Goal: Task Accomplishment & Management: Use online tool/utility

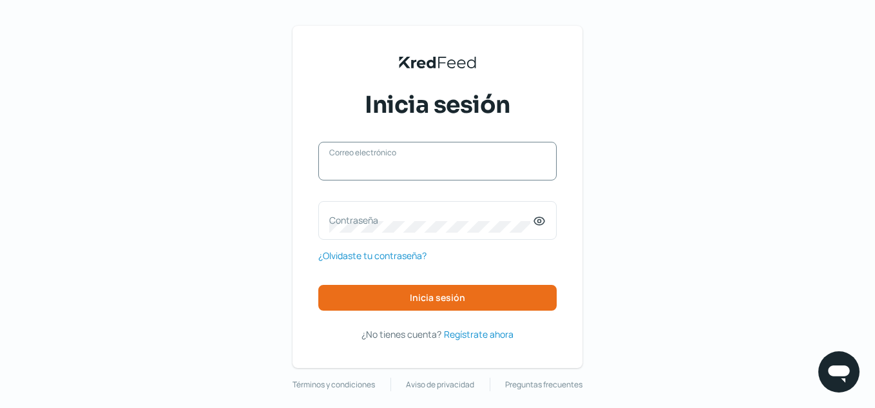
click at [417, 170] on input "Correo electrónico" at bounding box center [437, 168] width 217 height 12
click at [672, 161] on div "KredFeed's Black Logo Inicia sesión Correo electrónico Contraseña ¿Olvidaste tu…" at bounding box center [437, 208] width 875 height 417
click at [376, 156] on label "Correo electrónico" at bounding box center [431, 161] width 204 height 12
click at [376, 162] on input "Correo electrónico" at bounding box center [437, 168] width 217 height 12
type input "[EMAIL_ADDRESS][DOMAIN_NAME]"
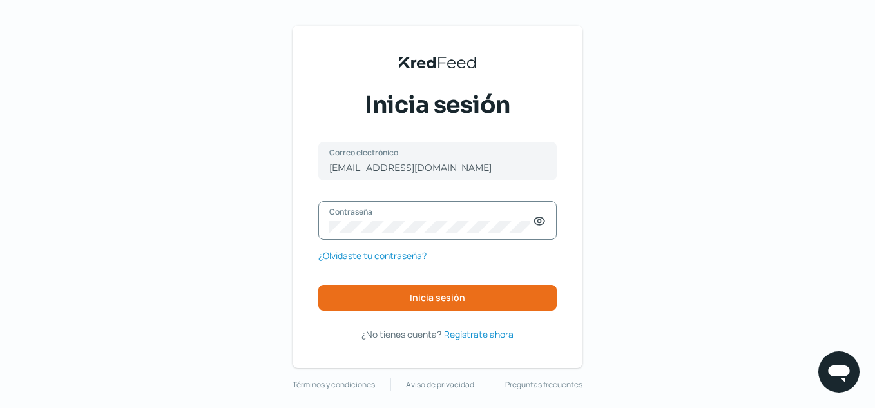
click at [540, 222] on icon at bounding box center [539, 221] width 13 height 13
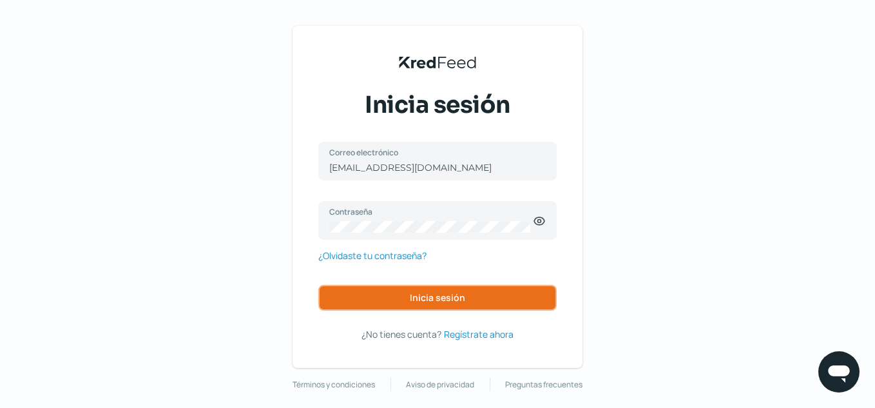
click at [479, 291] on button "Inicia sesión" at bounding box center [437, 298] width 238 height 26
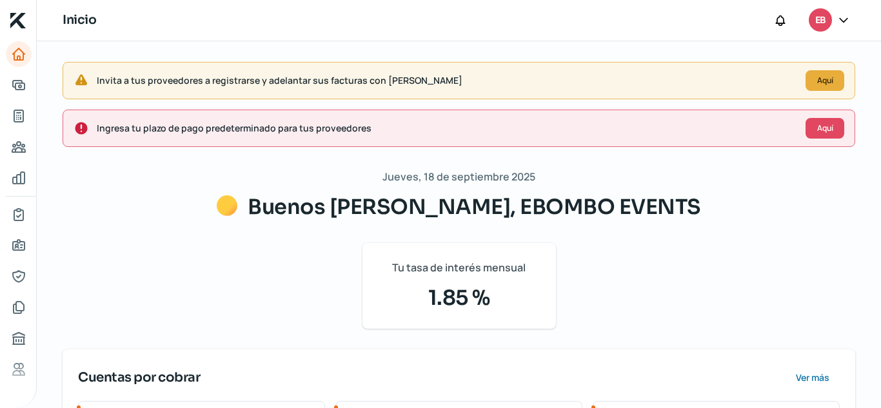
drag, startPoint x: 420, startPoint y: 296, endPoint x: 488, endPoint y: 296, distance: 67.7
click at [488, 296] on span "1.85 %" at bounding box center [459, 297] width 162 height 31
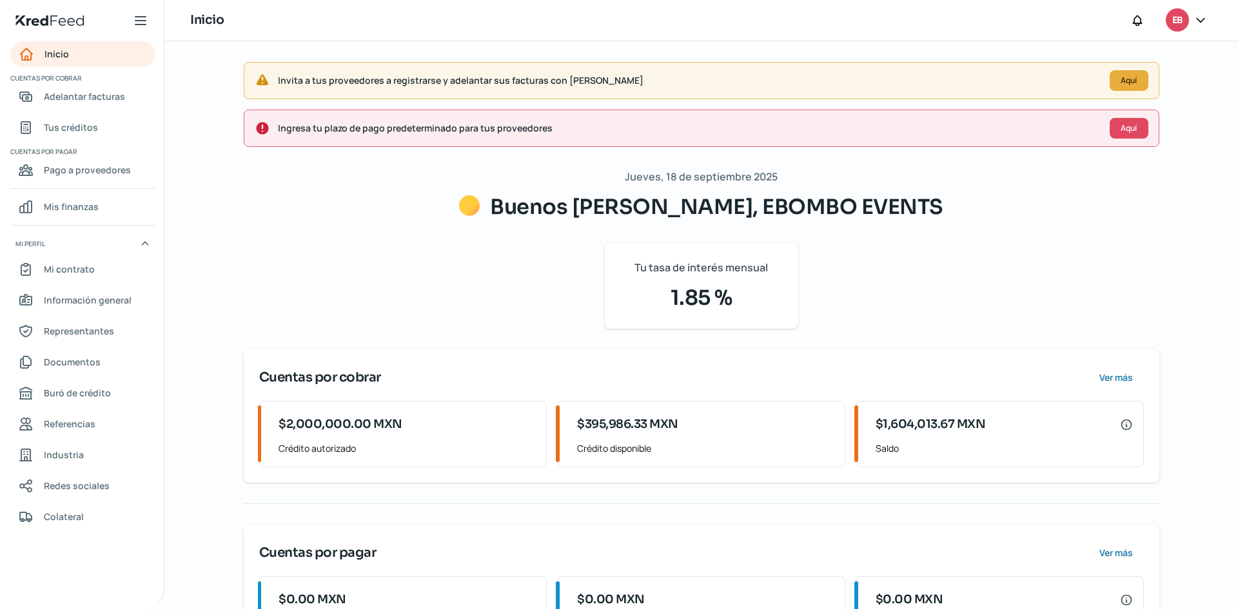
drag, startPoint x: 636, startPoint y: 82, endPoint x: 281, endPoint y: 74, distance: 355.3
click at [281, 74] on span "Invita a tus proveedores a registrarse y adelantar sus facturas con [PERSON_NAM…" at bounding box center [688, 80] width 821 height 16
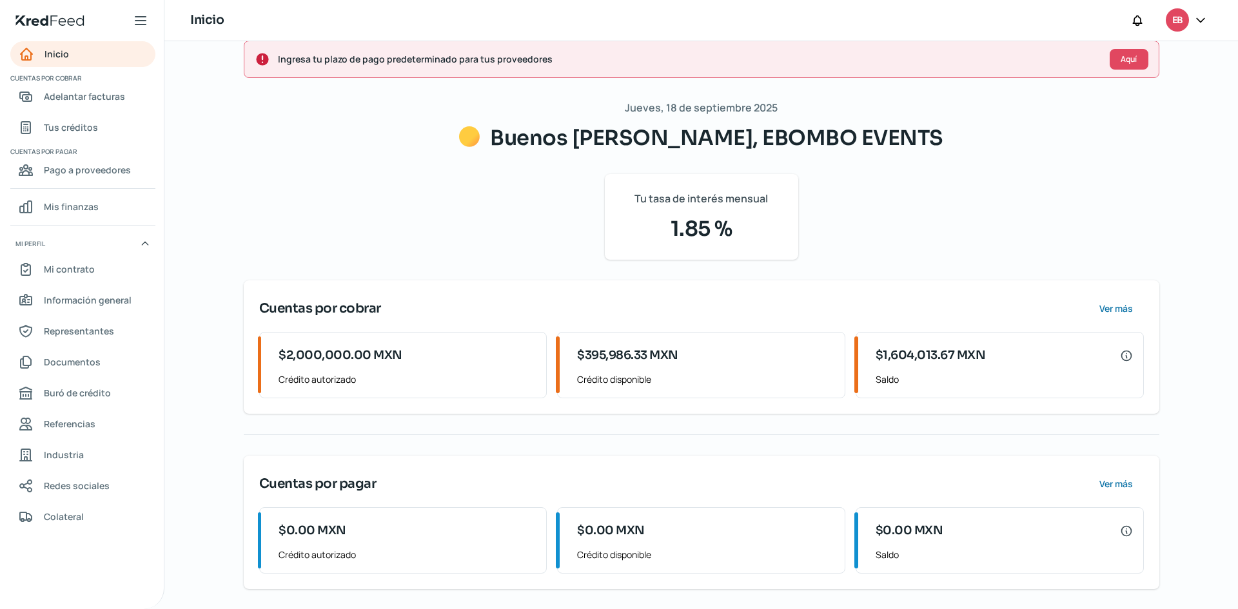
scroll to position [70, 0]
click at [57, 93] on span "Adelantar facturas" at bounding box center [84, 96] width 81 height 16
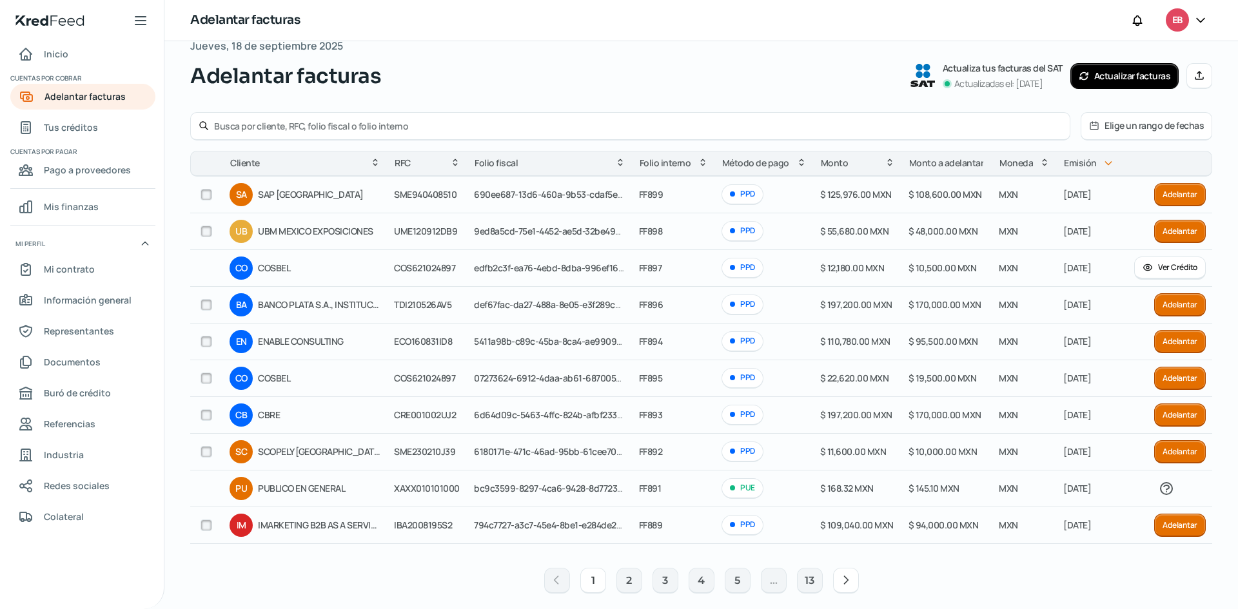
scroll to position [38, 0]
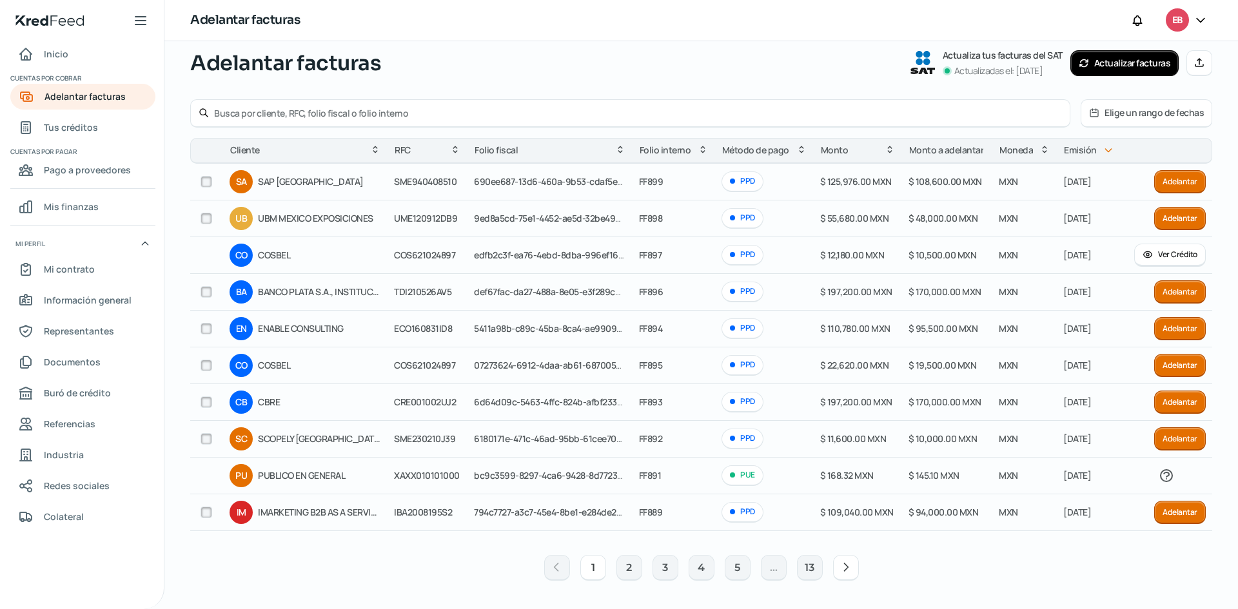
click at [875, 117] on button "Elige un rango de fechas" at bounding box center [1146, 113] width 130 height 26
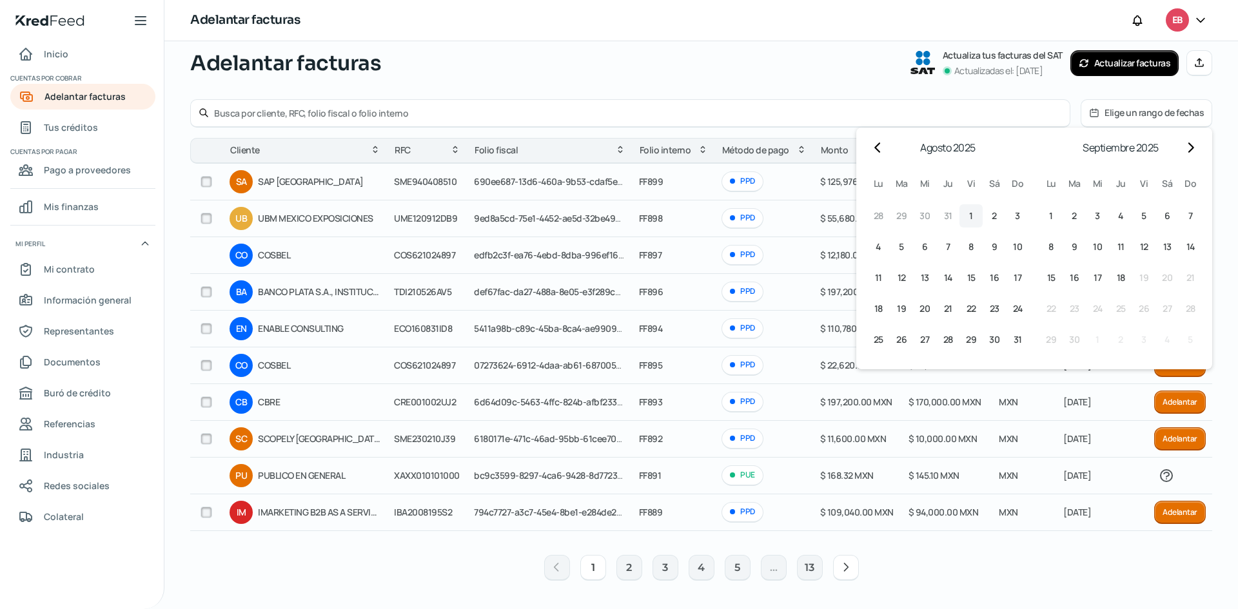
click at [875, 208] on button "1 1º agosto (viernes)" at bounding box center [970, 215] width 23 height 23
click at [875, 336] on button "31 31º agosto ([PERSON_NAME])" at bounding box center [1017, 339] width 23 height 23
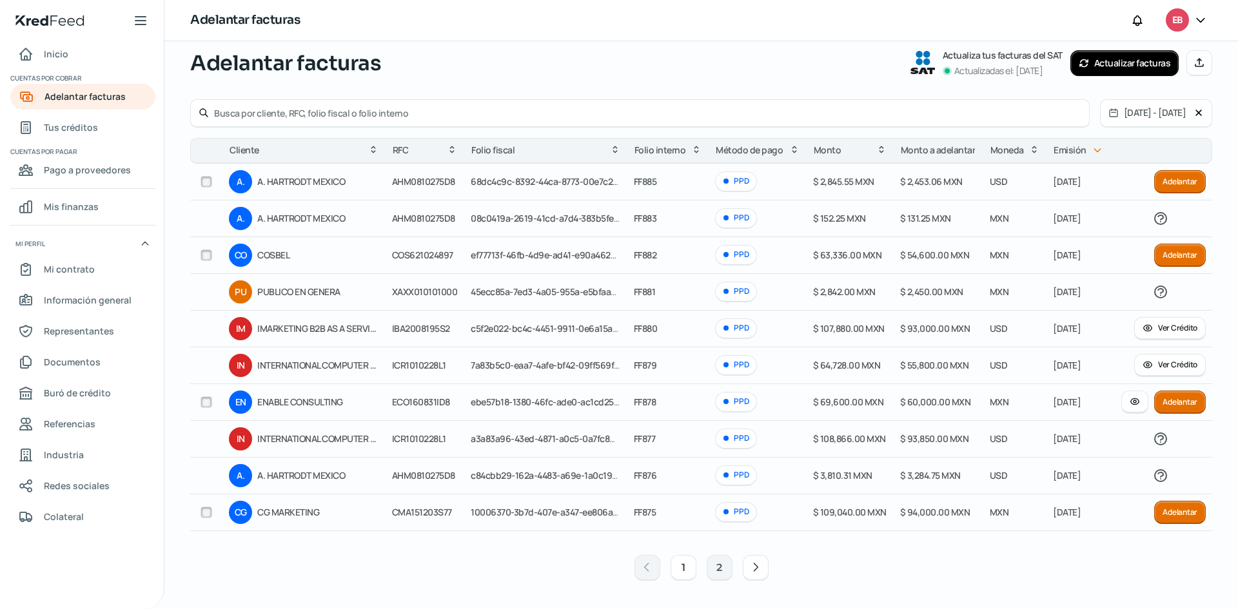
click at [687, 407] on button "1" at bounding box center [683, 568] width 26 height 26
click at [724, 407] on button "2" at bounding box center [719, 568] width 26 height 26
click at [677, 407] on button "1" at bounding box center [683, 568] width 26 height 26
